Goal: Task Accomplishment & Management: Use online tool/utility

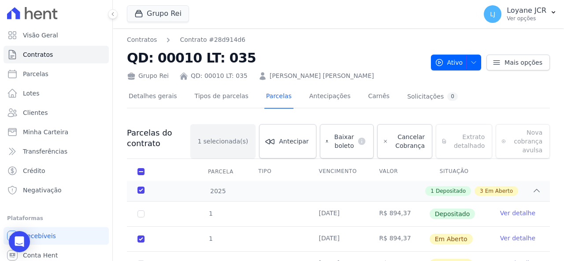
scroll to position [30, 0]
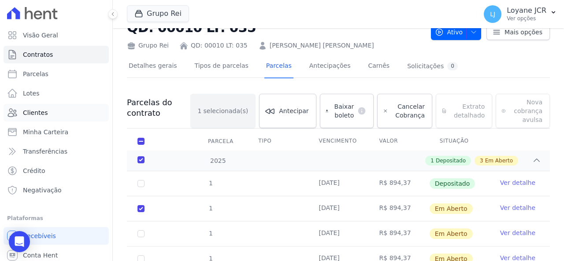
click at [48, 112] on link "Clientes" at bounding box center [56, 113] width 105 height 18
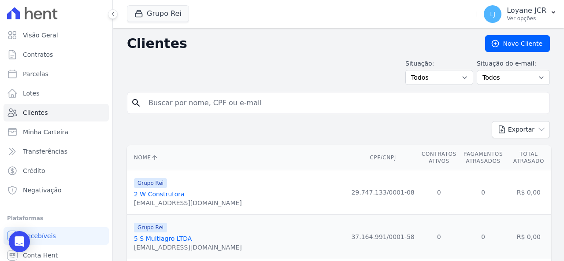
click at [259, 104] on input "search" at bounding box center [344, 103] width 402 height 18
paste input "[PERSON_NAME] [PERSON_NAME]"
type input "[PERSON_NAME] [PERSON_NAME]"
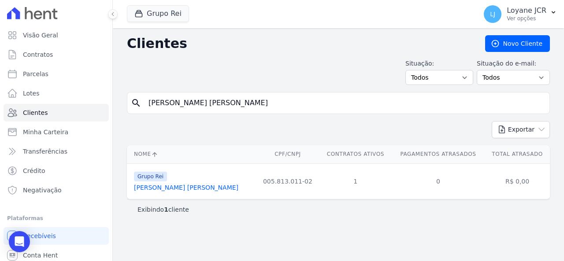
click at [190, 185] on link "[PERSON_NAME] [PERSON_NAME]" at bounding box center [186, 187] width 104 height 7
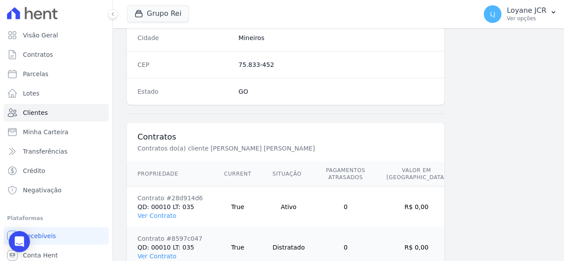
scroll to position [606, 0]
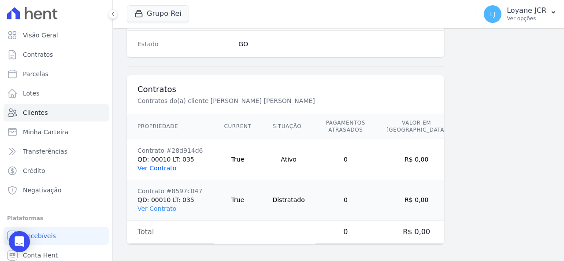
click at [164, 167] on link "Ver Contrato" at bounding box center [156, 168] width 39 height 7
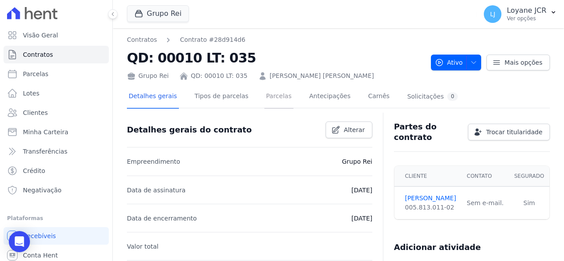
click at [274, 99] on link "Parcelas" at bounding box center [278, 96] width 29 height 23
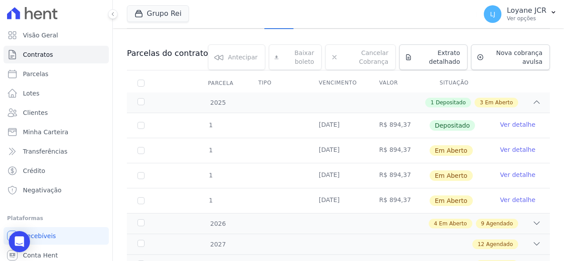
scroll to position [88, 0]
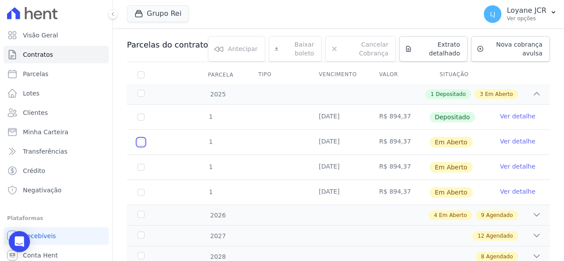
click at [141, 139] on input "checkbox" at bounding box center [140, 142] width 7 height 7
checkbox input "true"
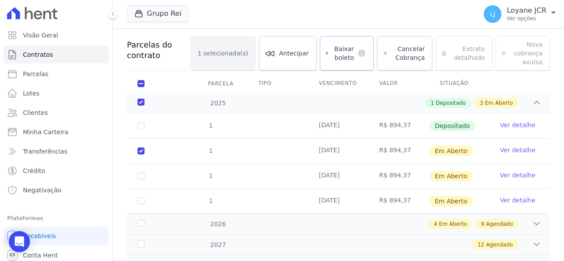
click at [338, 58] on span "Baixar boleto" at bounding box center [343, 53] width 22 height 18
